Goal: Task Accomplishment & Management: Use online tool/utility

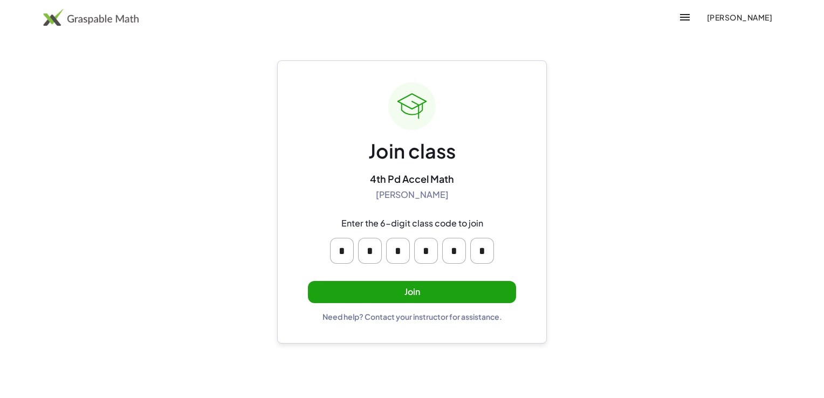
click at [438, 293] on button "Join" at bounding box center [412, 292] width 208 height 22
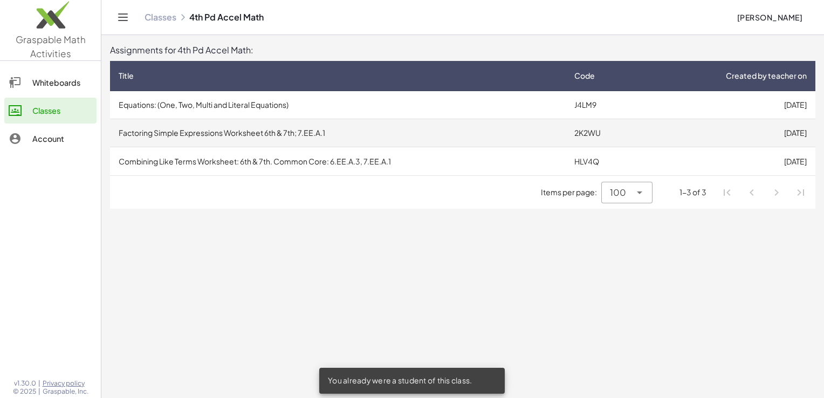
click at [304, 135] on td "Factoring Simple Expressions Worksheet 6th & 7th; 7.EE.A.1" at bounding box center [337, 133] width 455 height 28
